Goal: Transaction & Acquisition: Book appointment/travel/reservation

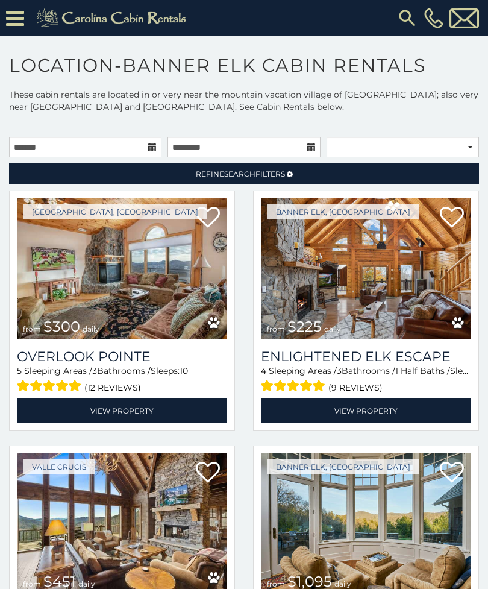
click at [132, 283] on img at bounding box center [122, 268] width 210 height 141
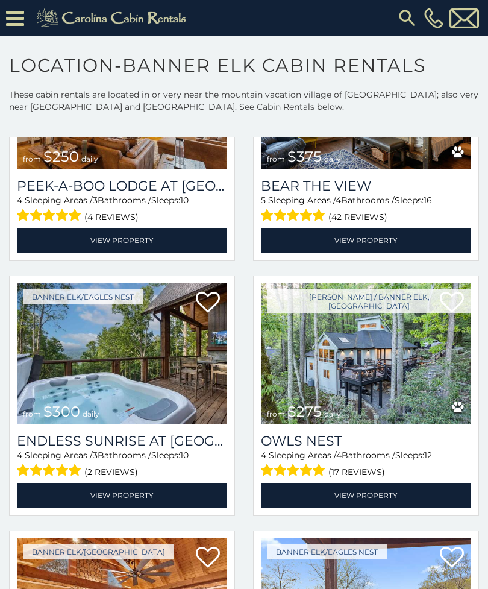
scroll to position [2979, 0]
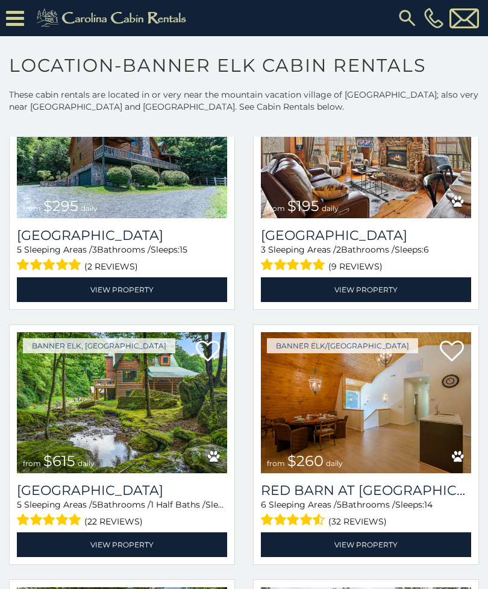
scroll to position [5738, 0]
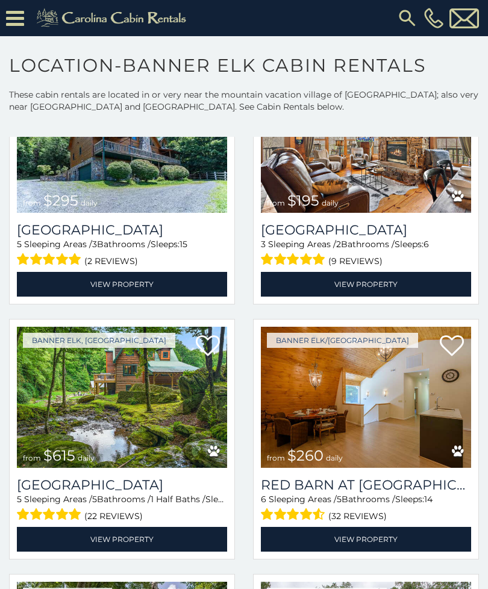
click at [154, 439] on img at bounding box center [122, 397] width 210 height 141
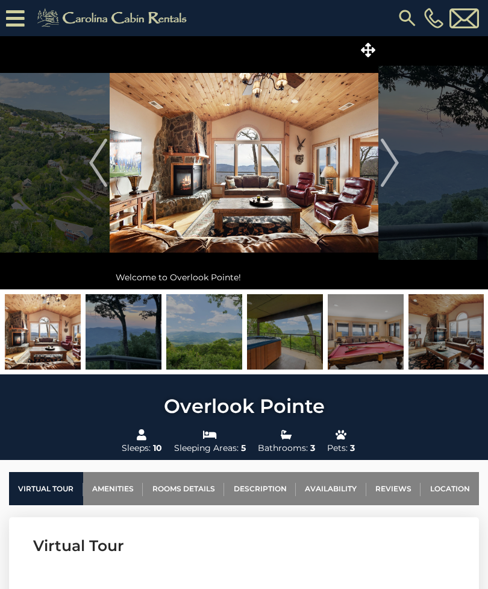
click at [388, 160] on img "Next" at bounding box center [390, 163] width 18 height 48
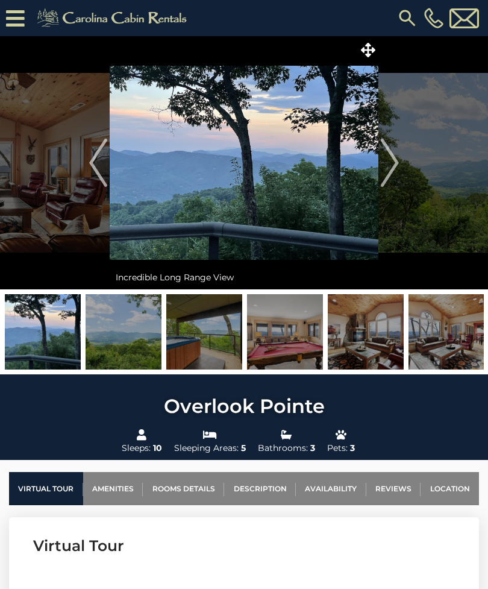
click at [385, 163] on img "Next" at bounding box center [390, 163] width 18 height 48
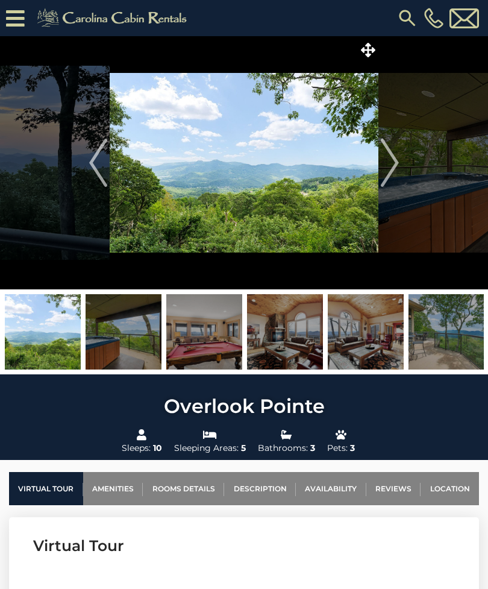
click at [386, 154] on img "Next" at bounding box center [390, 163] width 18 height 48
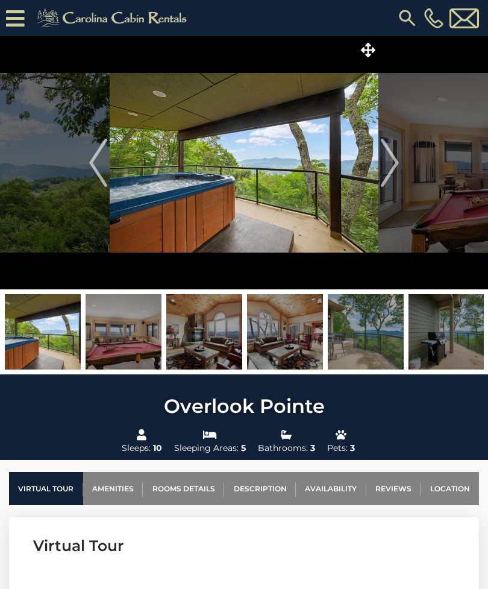
click at [393, 152] on img "Next" at bounding box center [390, 163] width 18 height 48
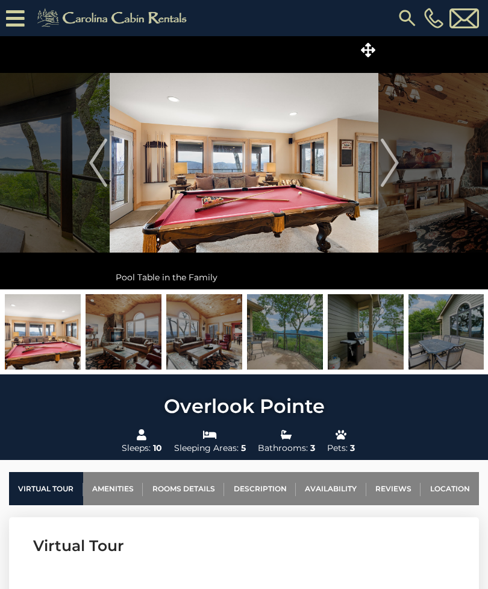
click at [391, 158] on img "Next" at bounding box center [390, 163] width 18 height 48
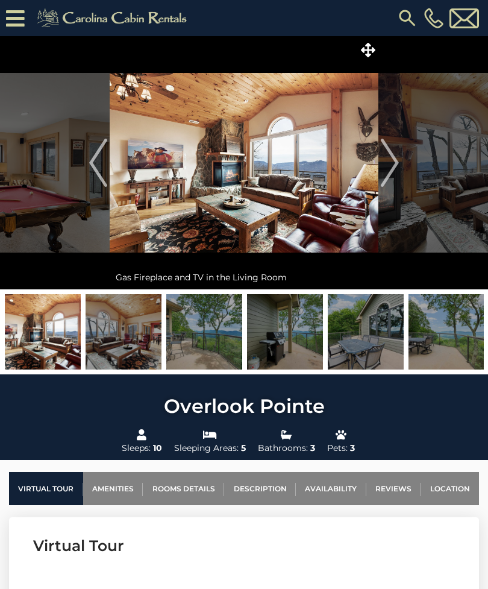
click at [393, 152] on img "Next" at bounding box center [390, 163] width 18 height 48
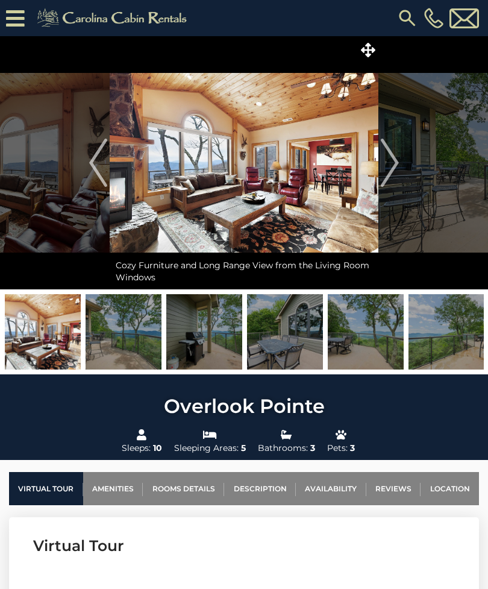
click at [387, 163] on img "Next" at bounding box center [390, 163] width 18 height 48
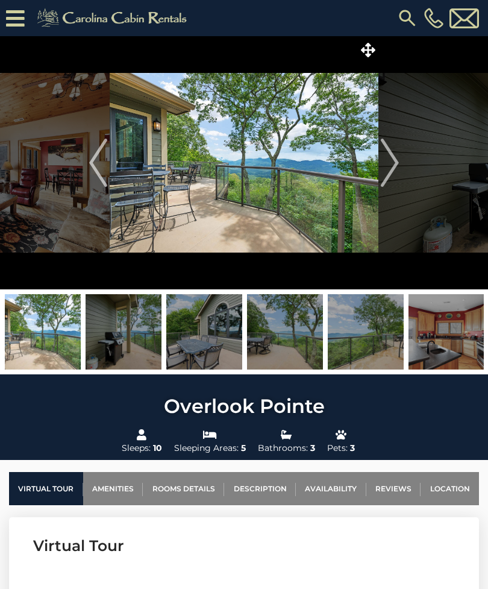
click at [387, 147] on img "Next" at bounding box center [390, 163] width 18 height 48
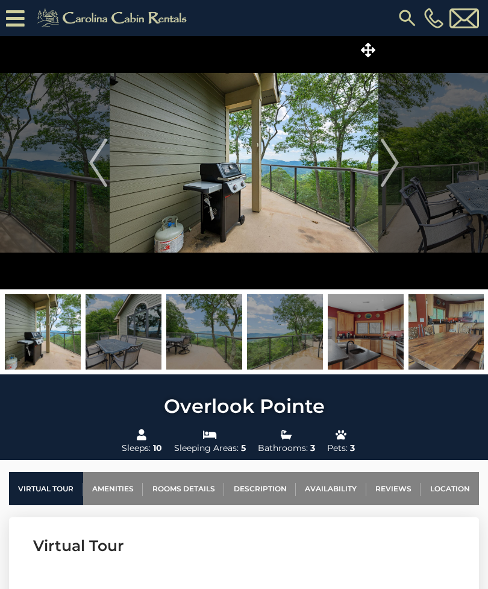
click at [390, 155] on img "Next" at bounding box center [390, 163] width 18 height 48
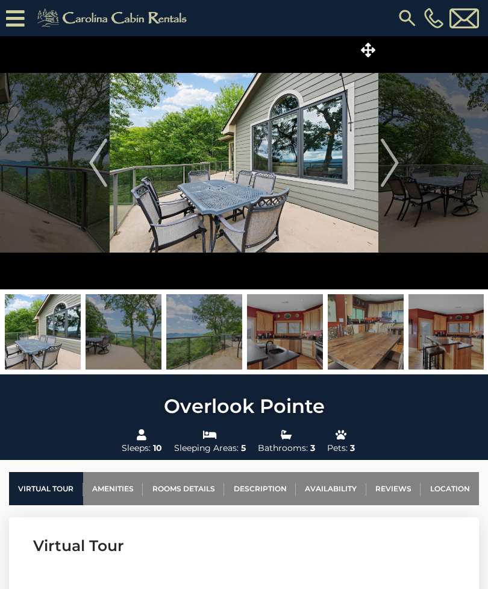
click at [390, 162] on img "Next" at bounding box center [390, 163] width 18 height 48
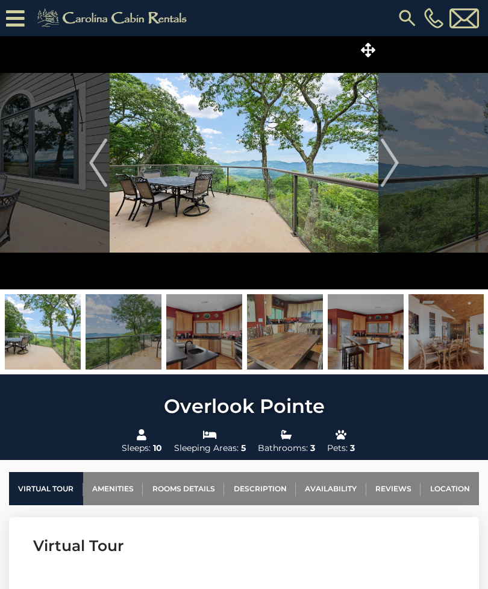
click at [389, 152] on img "Next" at bounding box center [390, 163] width 18 height 48
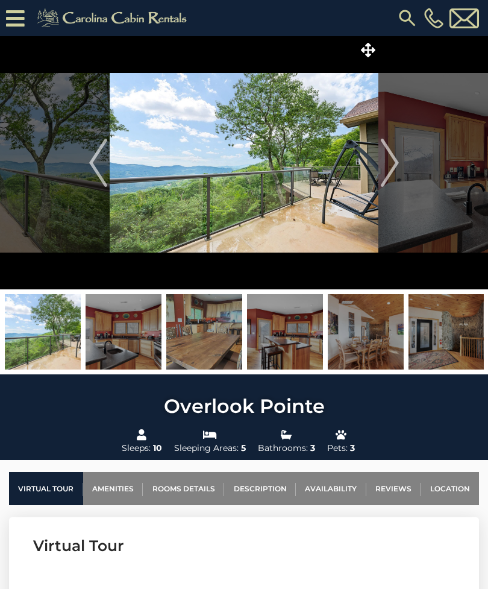
click at [385, 156] on img "Next" at bounding box center [390, 163] width 18 height 48
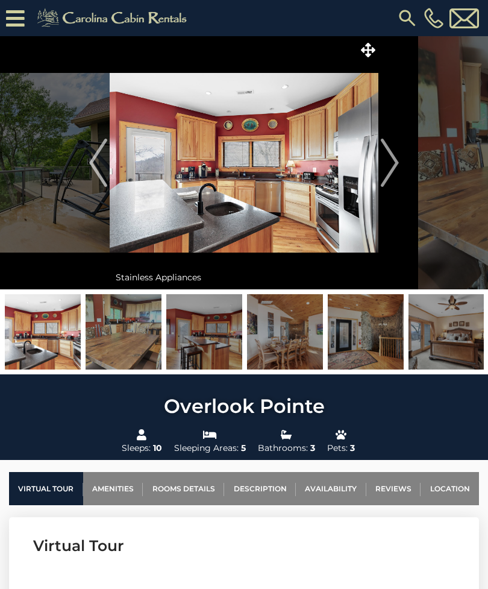
click at [396, 153] on img "Next" at bounding box center [390, 163] width 18 height 48
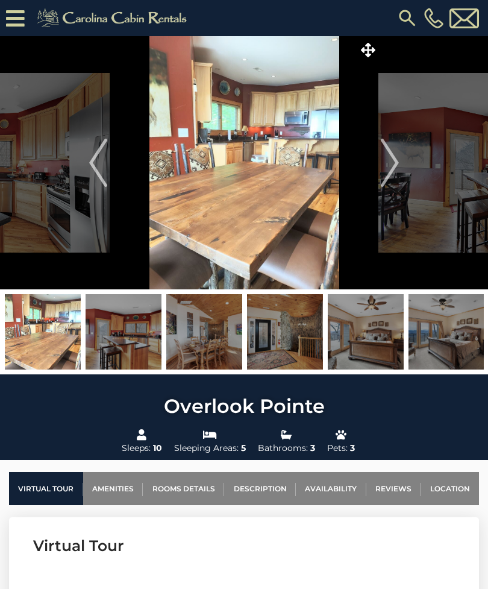
click at [394, 158] on img "Next" at bounding box center [390, 163] width 18 height 48
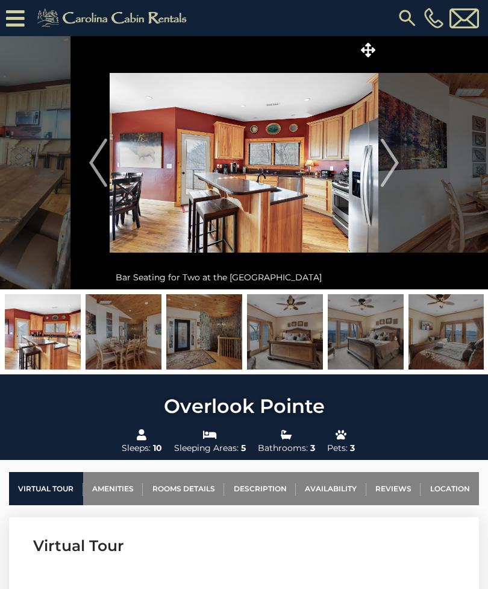
click at [390, 156] on img "Next" at bounding box center [390, 163] width 18 height 48
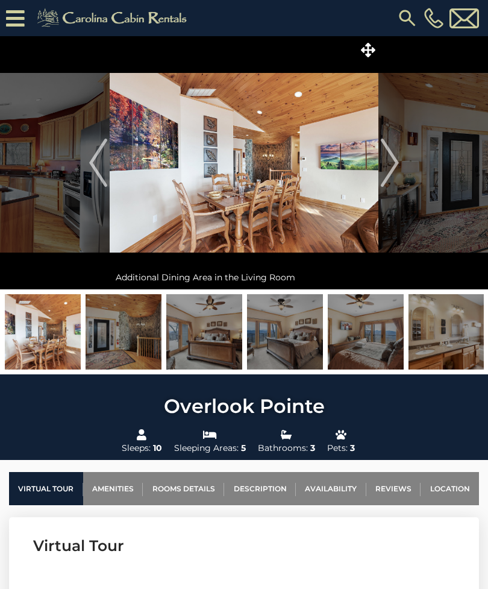
click at [388, 157] on img "Next" at bounding box center [390, 163] width 18 height 48
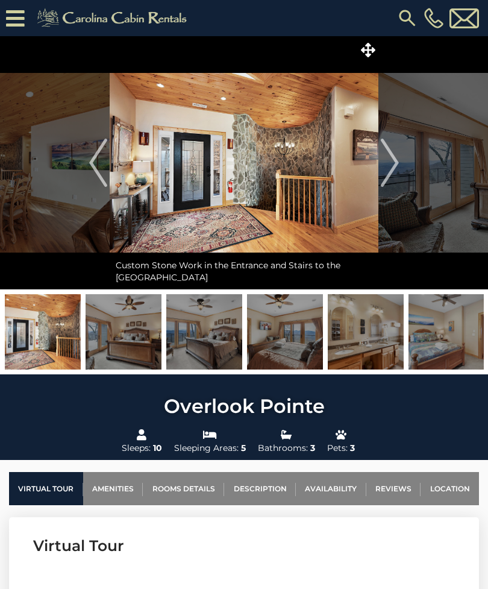
click at [396, 154] on img "Next" at bounding box center [390, 163] width 18 height 48
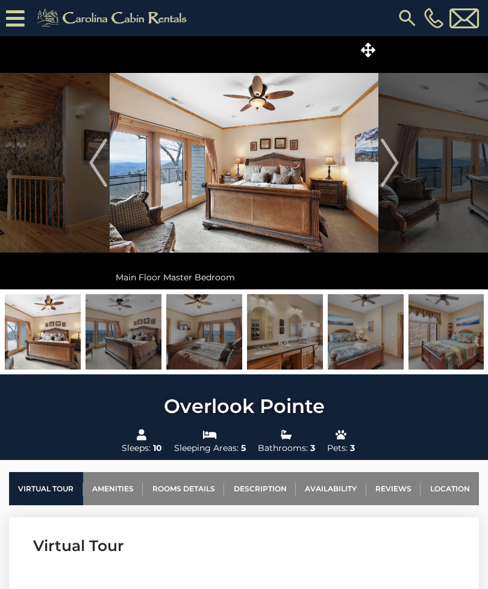
click at [392, 154] on img "Next" at bounding box center [390, 163] width 18 height 48
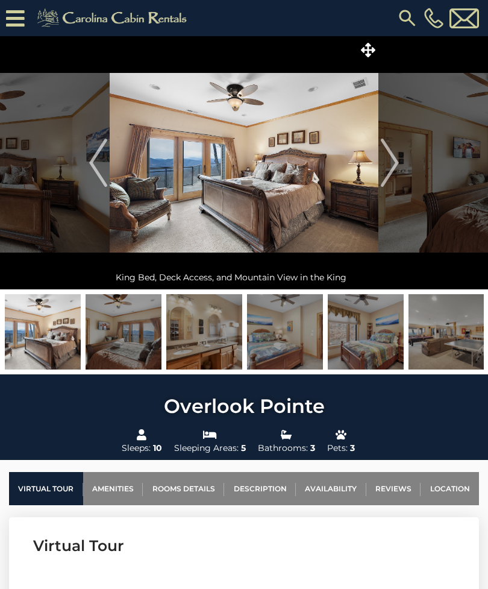
click at [389, 159] on img "Next" at bounding box center [390, 163] width 18 height 48
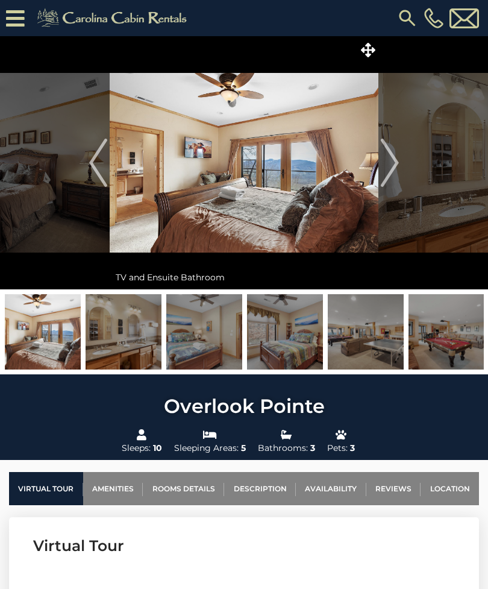
click at [390, 149] on img "Next" at bounding box center [390, 163] width 18 height 48
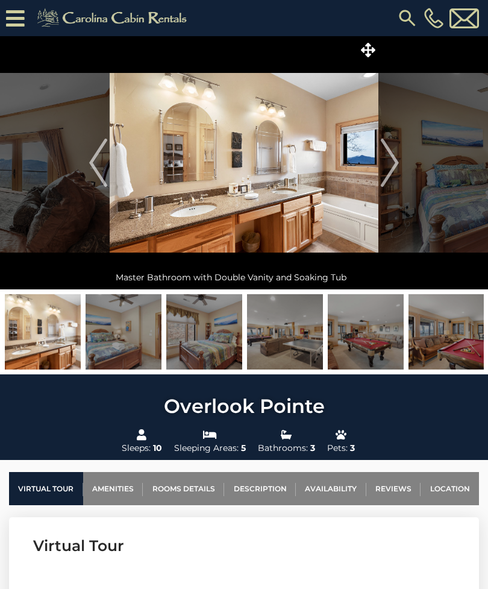
click at [391, 160] on img "Next" at bounding box center [390, 163] width 18 height 48
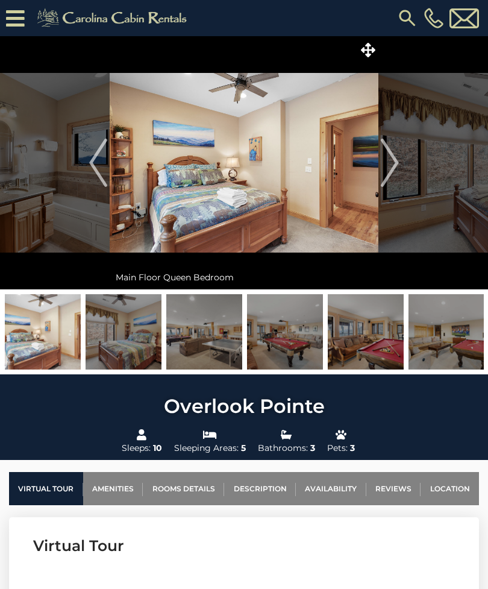
click at [392, 153] on img "Next" at bounding box center [390, 163] width 18 height 48
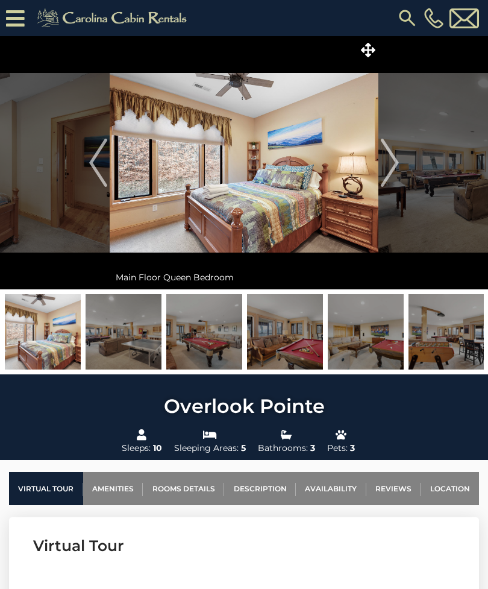
click at [393, 156] on img "Next" at bounding box center [390, 163] width 18 height 48
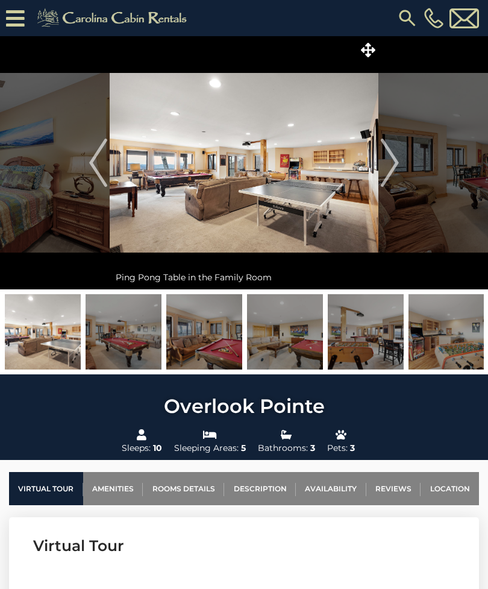
click at [391, 156] on img "Next" at bounding box center [390, 163] width 18 height 48
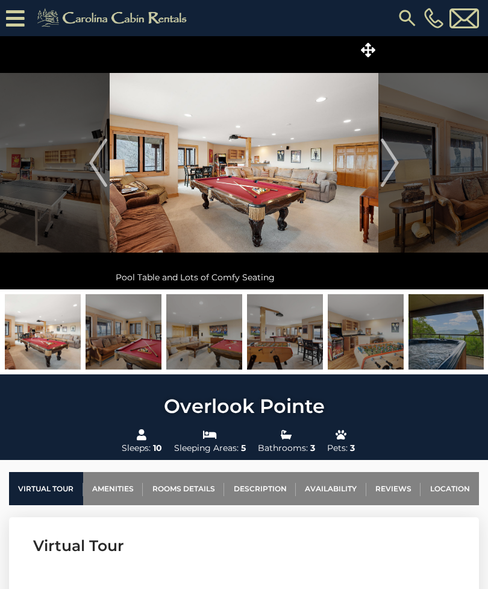
click at [389, 150] on img "Next" at bounding box center [390, 163] width 18 height 48
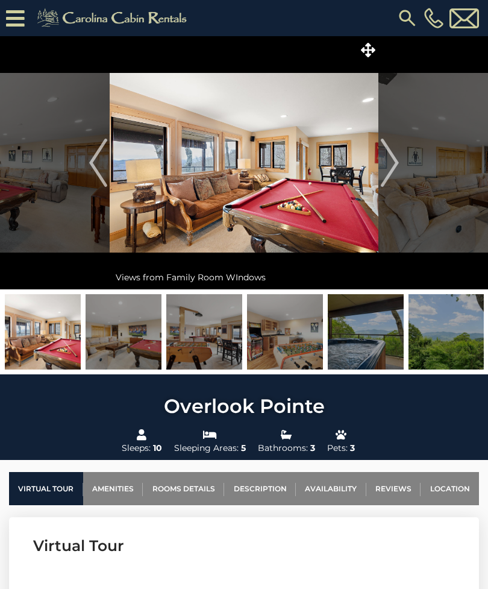
click at [387, 153] on img "Next" at bounding box center [390, 163] width 18 height 48
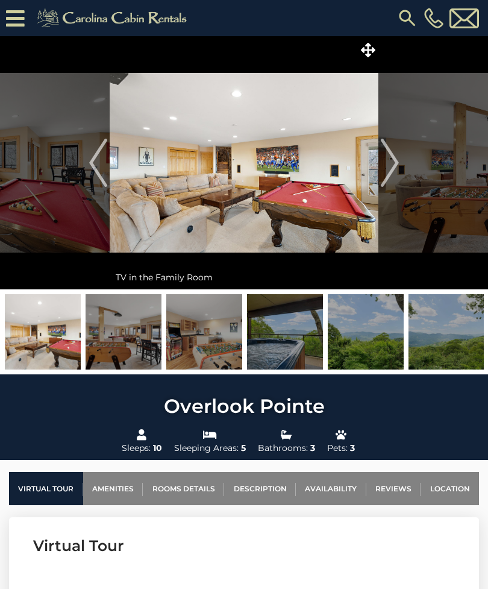
click at [388, 153] on img "Next" at bounding box center [390, 163] width 18 height 48
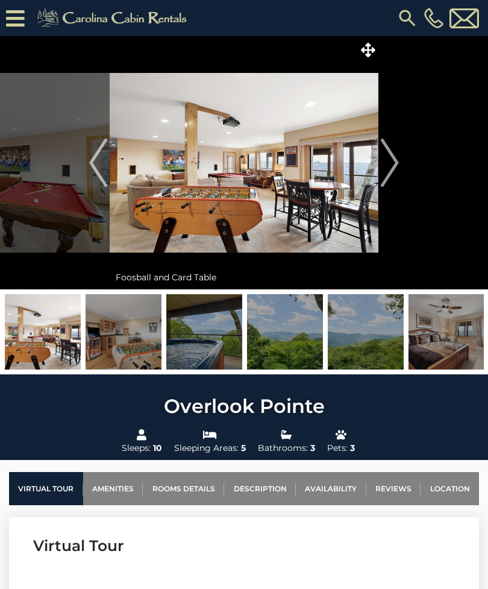
click at [393, 154] on img "Next" at bounding box center [390, 163] width 18 height 48
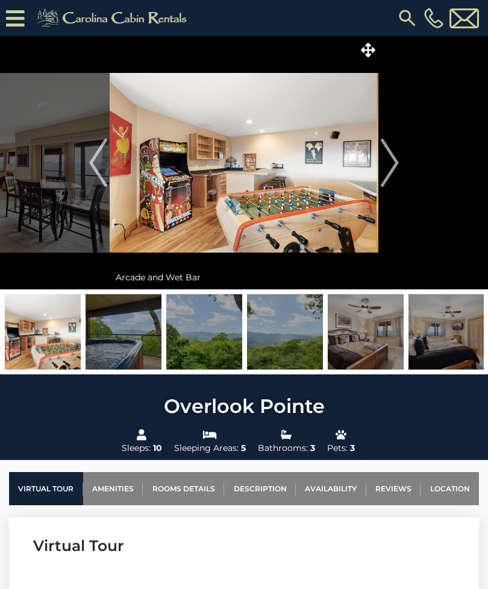
click at [400, 150] on button "Next" at bounding box center [390, 162] width 23 height 253
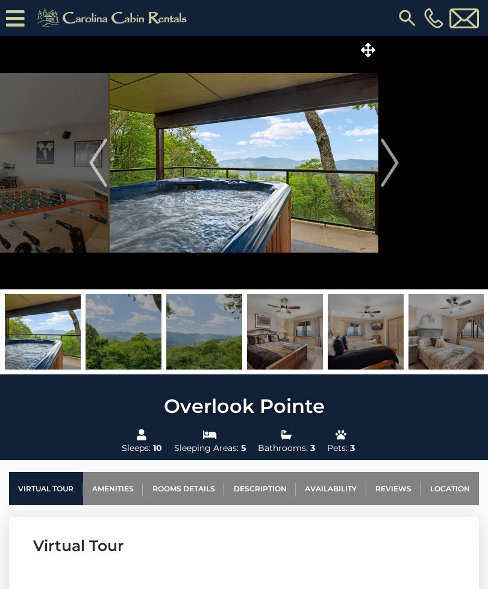
click at [387, 151] on img "Next" at bounding box center [390, 163] width 18 height 48
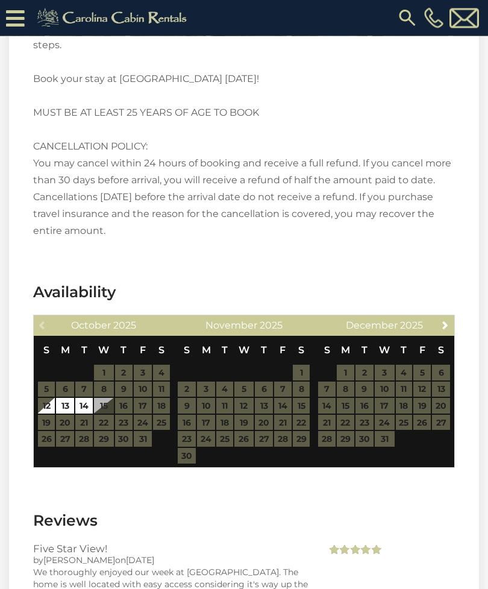
scroll to position [2264, 0]
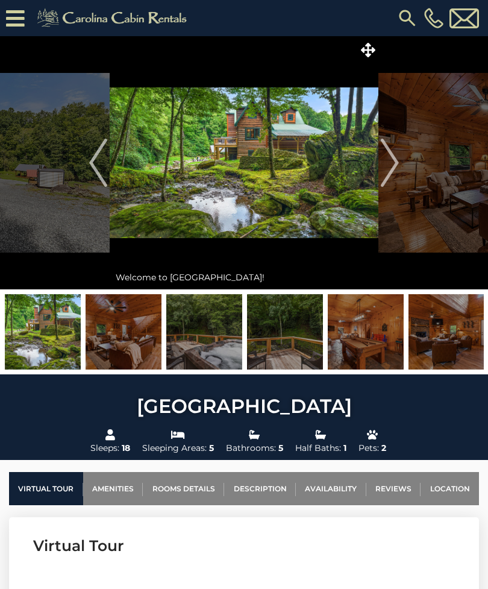
click at [389, 165] on img "Next" at bounding box center [390, 163] width 18 height 48
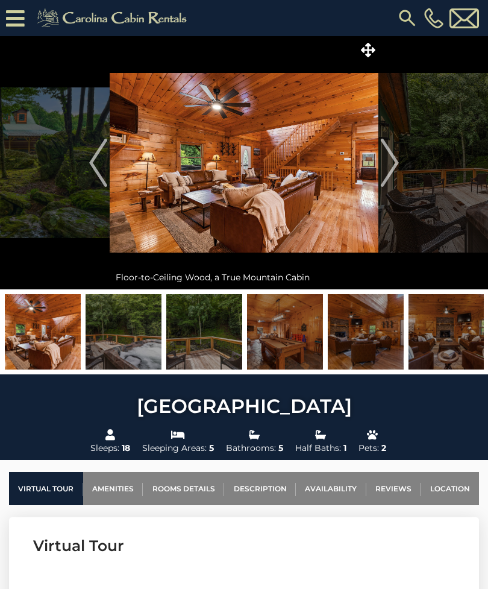
click at [388, 155] on img "Next" at bounding box center [390, 163] width 18 height 48
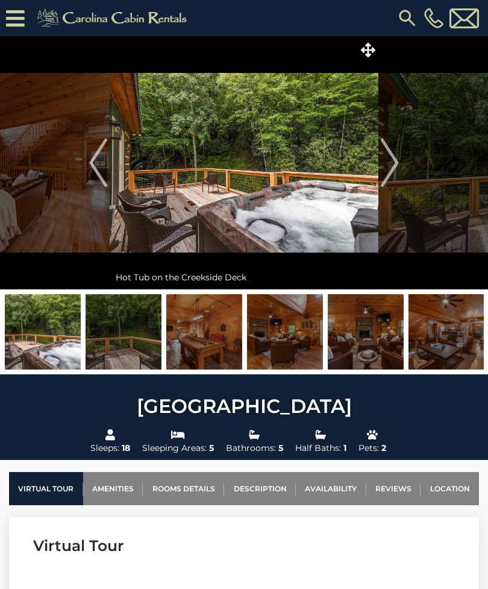
click at [385, 154] on img "Next" at bounding box center [390, 163] width 18 height 48
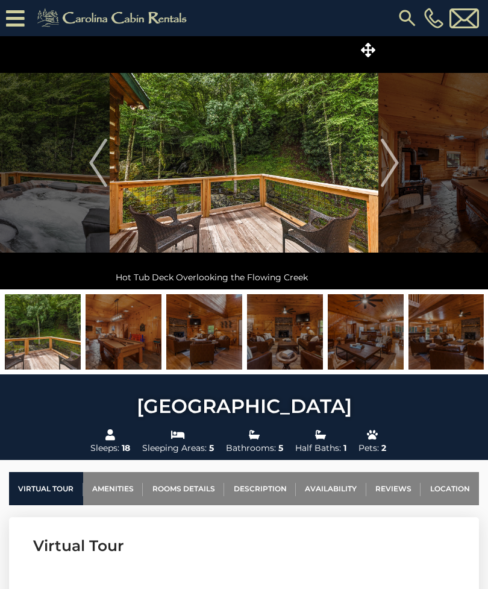
click at [385, 160] on img "Next" at bounding box center [390, 163] width 18 height 48
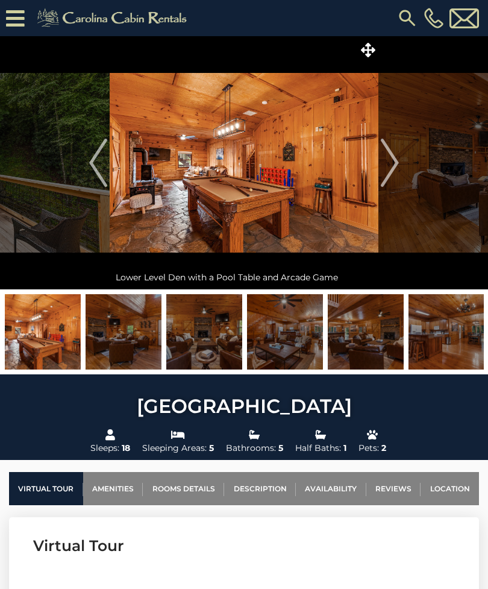
click at [394, 168] on img "Next" at bounding box center [390, 163] width 18 height 48
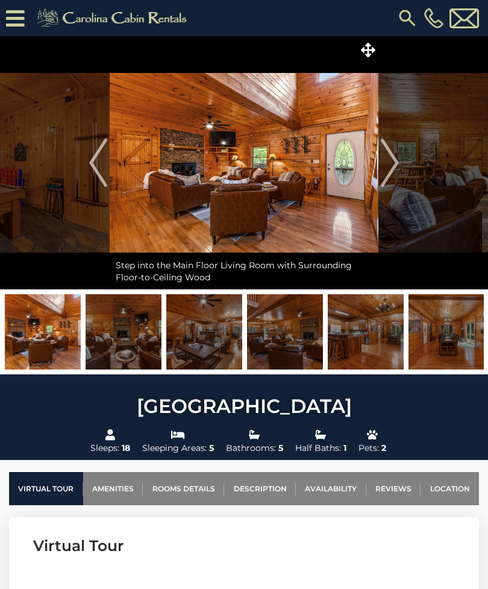
click at [387, 162] on img "Next" at bounding box center [390, 163] width 18 height 48
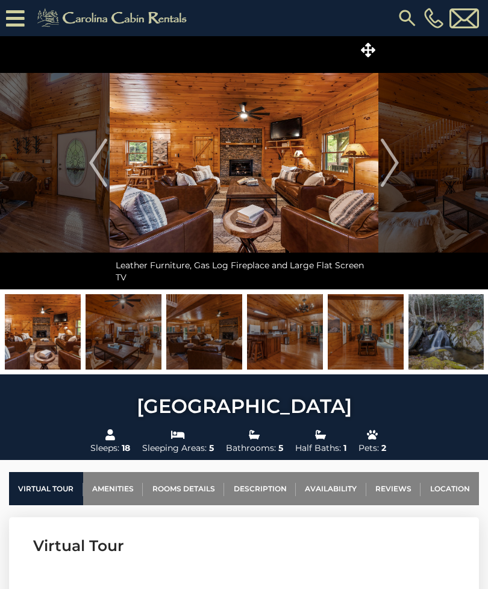
click at [387, 160] on img "Next" at bounding box center [390, 163] width 18 height 48
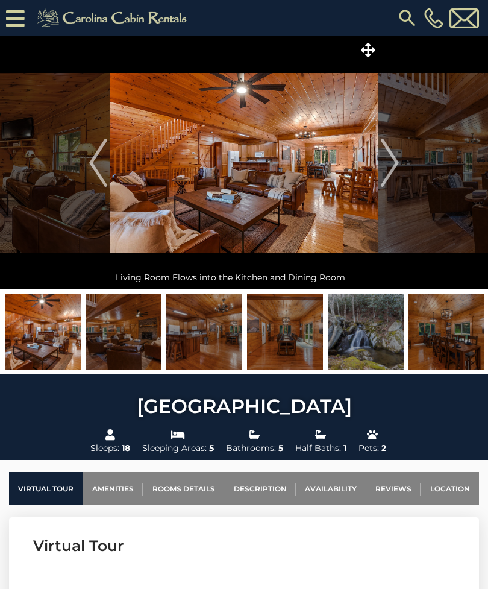
click at [386, 168] on img "Next" at bounding box center [390, 163] width 18 height 48
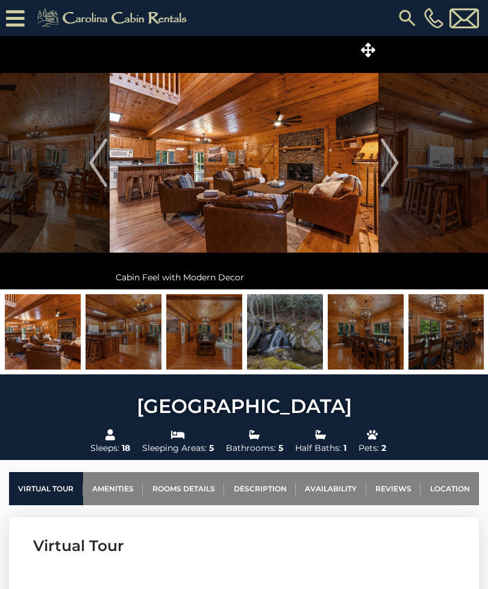
click at [387, 168] on img "Next" at bounding box center [390, 163] width 18 height 48
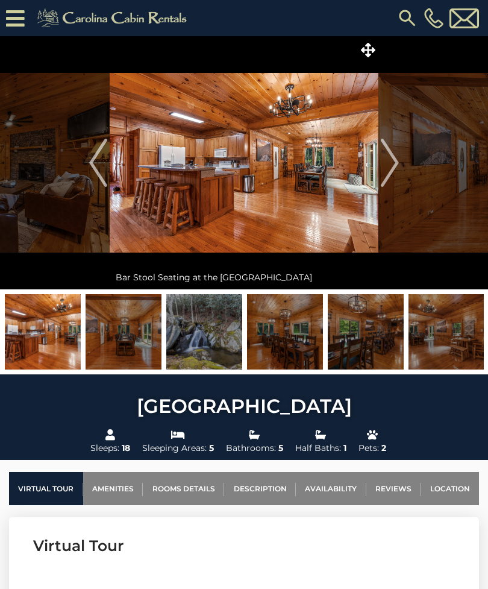
click at [392, 167] on img "Next" at bounding box center [390, 163] width 18 height 48
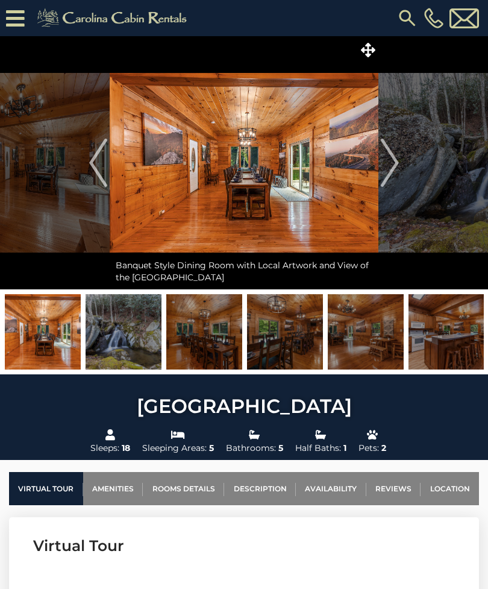
click at [390, 160] on img "Next" at bounding box center [390, 163] width 18 height 48
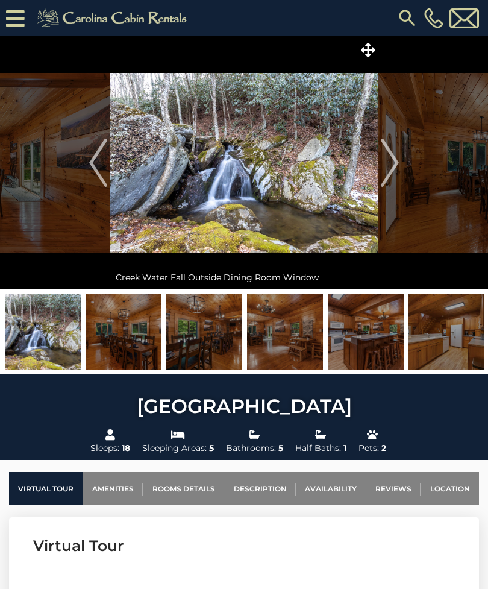
click at [390, 157] on img "Next" at bounding box center [390, 163] width 18 height 48
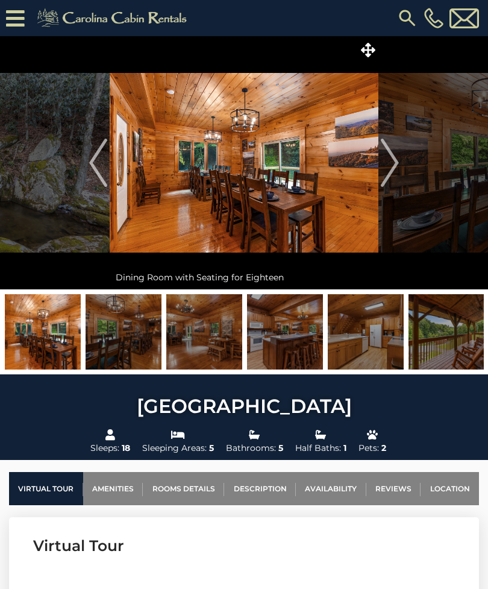
click at [364, 329] on img at bounding box center [366, 331] width 76 height 75
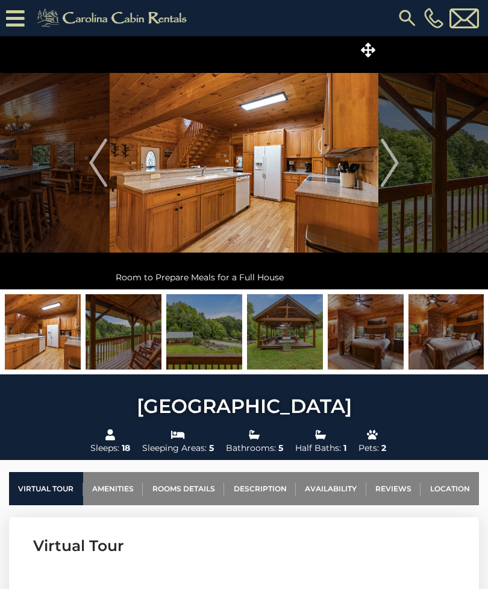
click at [305, 340] on img at bounding box center [285, 331] width 76 height 75
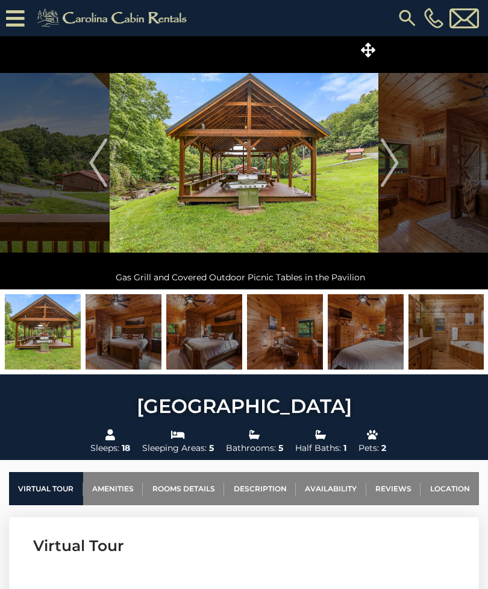
click at [355, 327] on img at bounding box center [366, 331] width 76 height 75
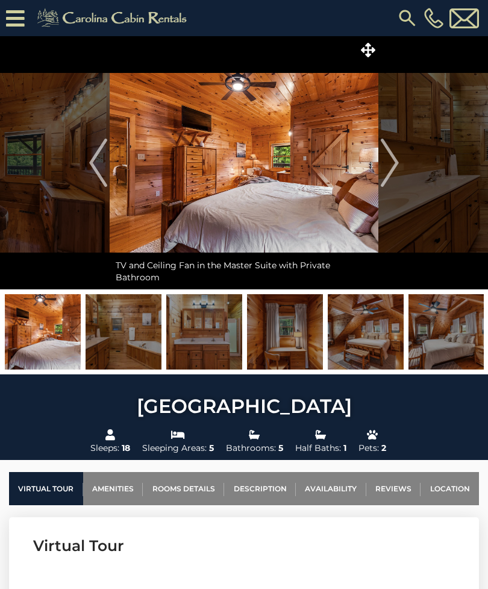
click at [443, 325] on img at bounding box center [447, 331] width 76 height 75
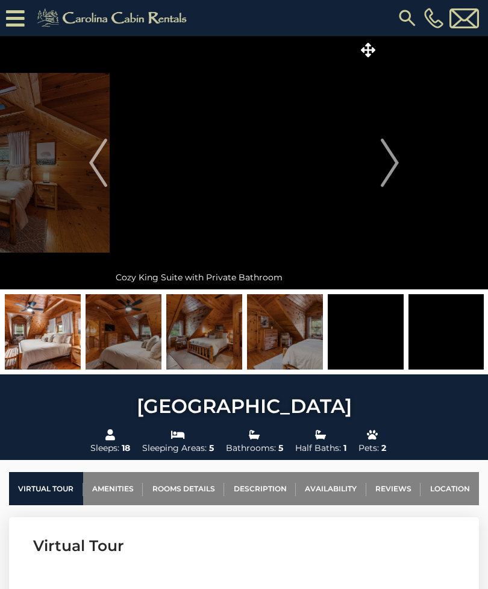
click at [393, 161] on img "Next" at bounding box center [390, 163] width 18 height 48
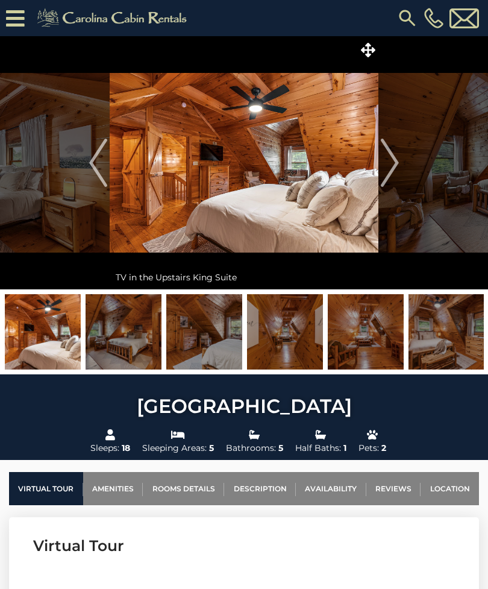
click at [385, 162] on img "Next" at bounding box center [390, 163] width 18 height 48
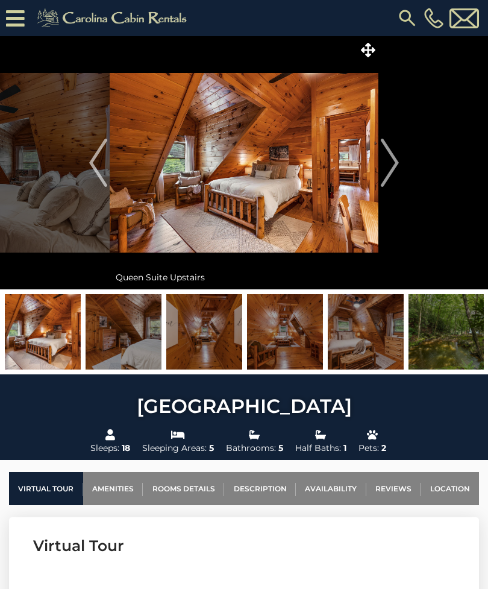
click at [390, 161] on img "Next" at bounding box center [390, 163] width 18 height 48
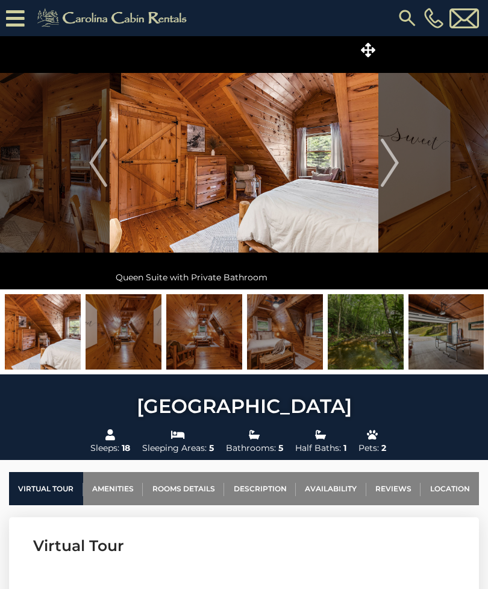
click at [375, 330] on img at bounding box center [366, 331] width 76 height 75
